Goal: Navigation & Orientation: Find specific page/section

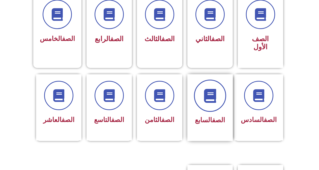
scroll to position [151, 0]
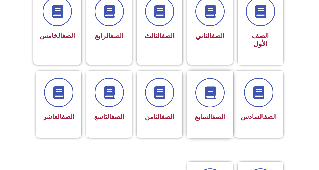
click at [210, 101] on div "الصف السابع" at bounding box center [210, 100] width 32 height 45
click at [212, 113] on link "الصف" at bounding box center [218, 117] width 13 height 8
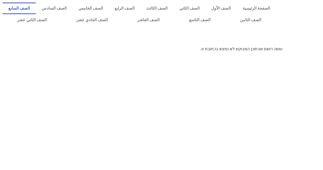
click at [36, 10] on link "الصف السابع" at bounding box center [19, 9] width 33 height 12
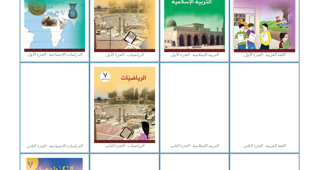
scroll to position [176, 0]
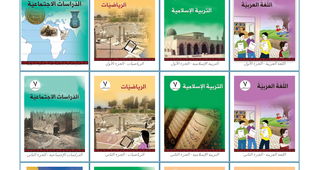
click at [61, 45] on img at bounding box center [54, 22] width 67 height 83
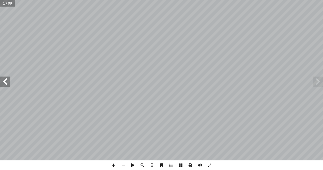
click at [5, 80] on span at bounding box center [5, 81] width 10 height 10
click at [113, 163] on span at bounding box center [114, 165] width 10 height 10
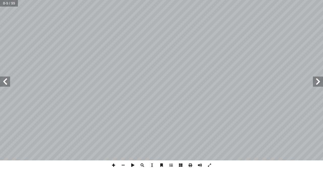
click at [113, 163] on span at bounding box center [114, 165] width 10 height 10
click at [124, 164] on span at bounding box center [123, 165] width 10 height 10
click at [114, 165] on span at bounding box center [114, 165] width 10 height 10
click at [208, 165] on span at bounding box center [209, 165] width 10 height 10
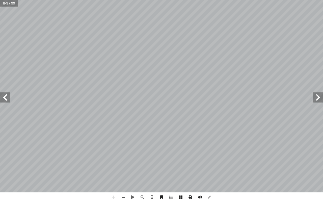
click at [122, 169] on span at bounding box center [123, 197] width 10 height 10
click at [114, 169] on span at bounding box center [114, 197] width 10 height 10
drag, startPoint x: 175, startPoint y: 201, endPoint x: 166, endPoint y: 201, distance: 9.1
click at [170, 169] on span at bounding box center [171, 197] width 10 height 10
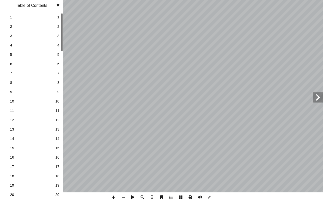
drag, startPoint x: 166, startPoint y: 201, endPoint x: 55, endPoint y: 4, distance: 226.4
click at [55, 4] on span at bounding box center [57, 5] width 9 height 10
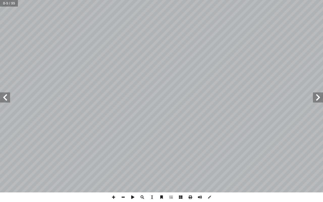
click at [125, 169] on span at bounding box center [123, 197] width 10 height 10
click at [113, 169] on span at bounding box center [114, 197] width 10 height 10
click at [122, 169] on span at bounding box center [123, 197] width 10 height 10
click at [5, 100] on span at bounding box center [5, 97] width 10 height 10
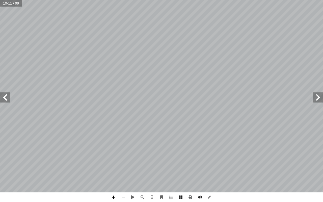
click at [113, 169] on span at bounding box center [114, 197] width 10 height 10
click at [112, 169] on span at bounding box center [114, 197] width 10 height 10
drag, startPoint x: 311, startPoint y: 199, endPoint x: 122, endPoint y: 198, distance: 189.1
click at [122, 169] on span at bounding box center [123, 197] width 10 height 10
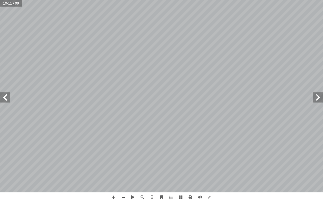
drag, startPoint x: 122, startPoint y: 198, endPoint x: 122, endPoint y: 196, distance: 2.5
click at [123, 169] on span at bounding box center [123, 197] width 10 height 10
click at [122, 169] on span at bounding box center [123, 197] width 10 height 10
click at [210, 169] on span at bounding box center [209, 197] width 10 height 10
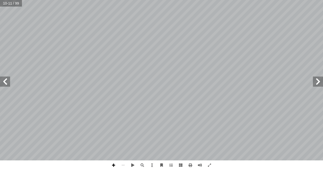
click at [115, 164] on span at bounding box center [114, 165] width 10 height 10
click at [115, 166] on span at bounding box center [114, 165] width 10 height 10
click at [2, 82] on span at bounding box center [5, 81] width 10 height 10
click at [124, 166] on span at bounding box center [123, 165] width 10 height 10
